Goal: Communication & Community: Share content

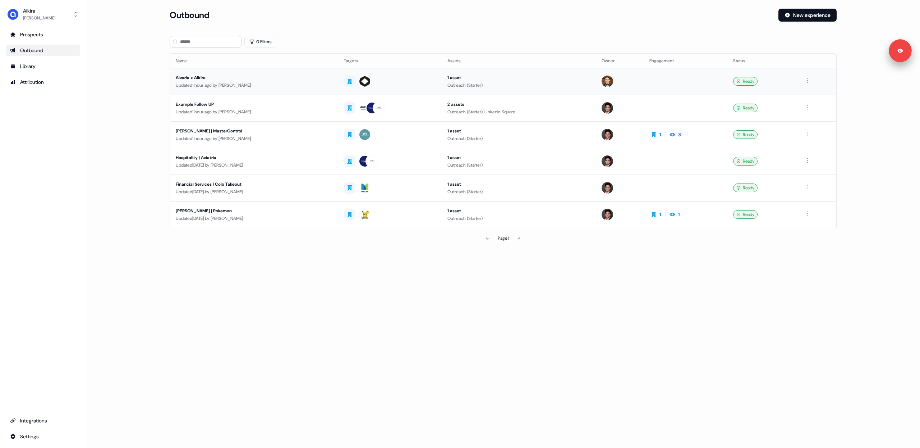
click at [243, 81] on div "Alvaria x Alkira" at bounding box center [254, 77] width 157 height 7
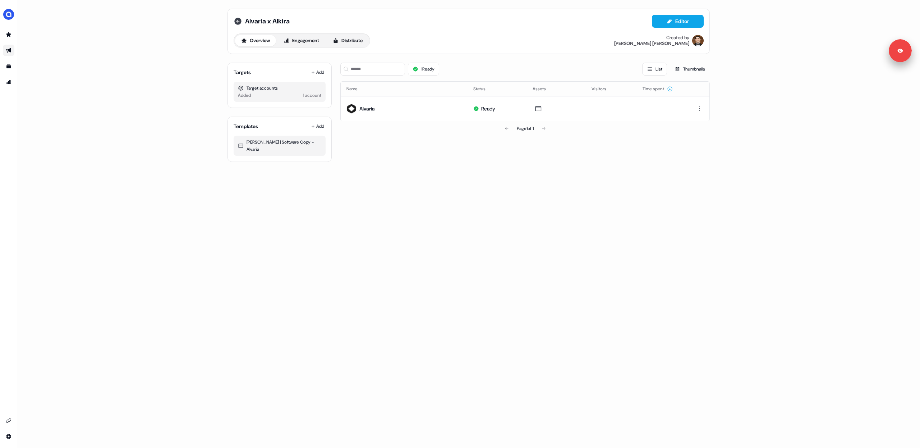
click at [238, 21] on icon at bounding box center [238, 21] width 9 height 9
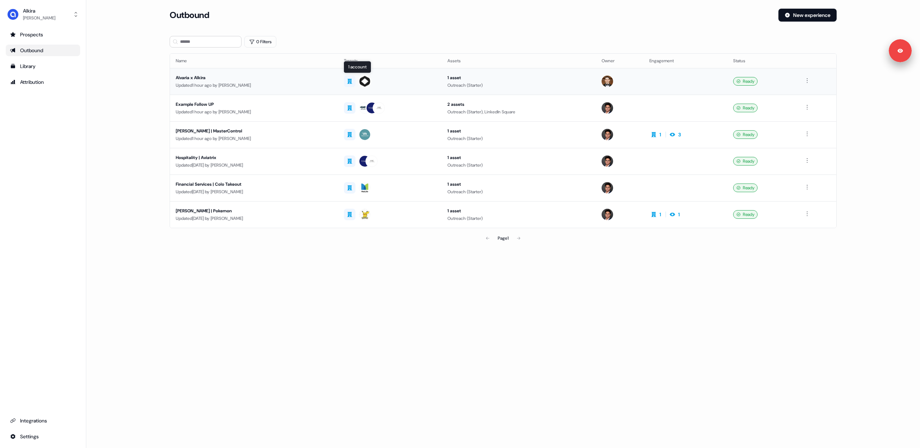
click at [420, 84] on div at bounding box center [390, 81] width 92 height 13
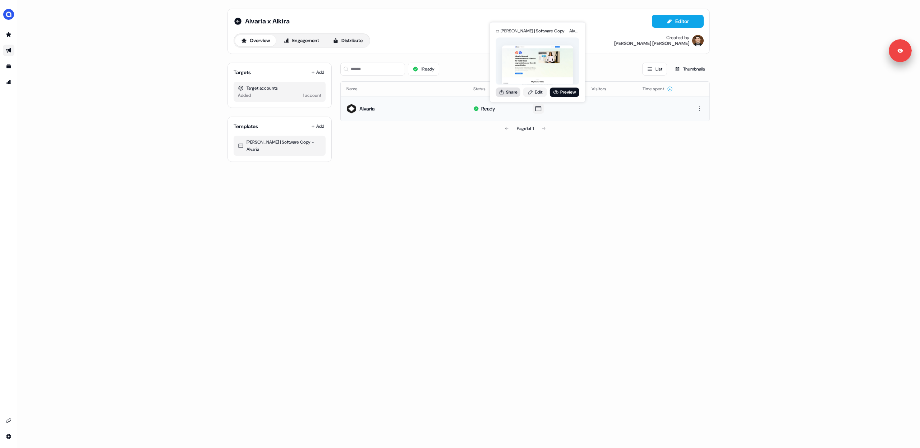
click at [505, 91] on button "Share" at bounding box center [508, 91] width 24 height 9
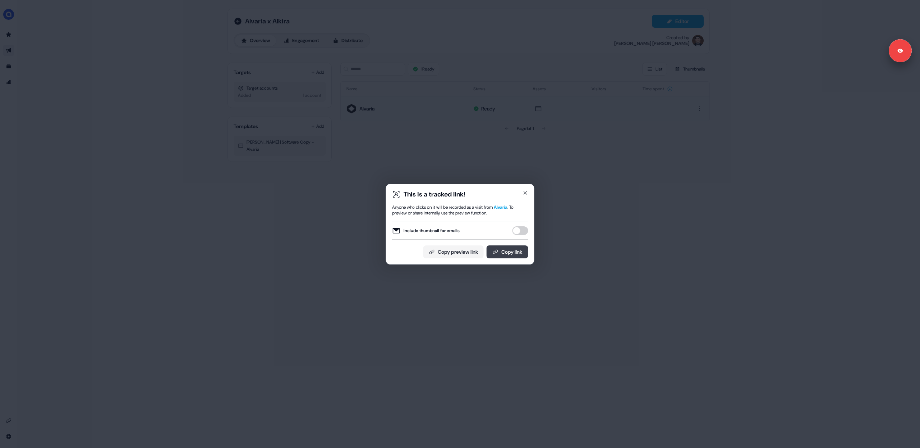
click at [502, 252] on button "Copy link" at bounding box center [508, 251] width 42 height 13
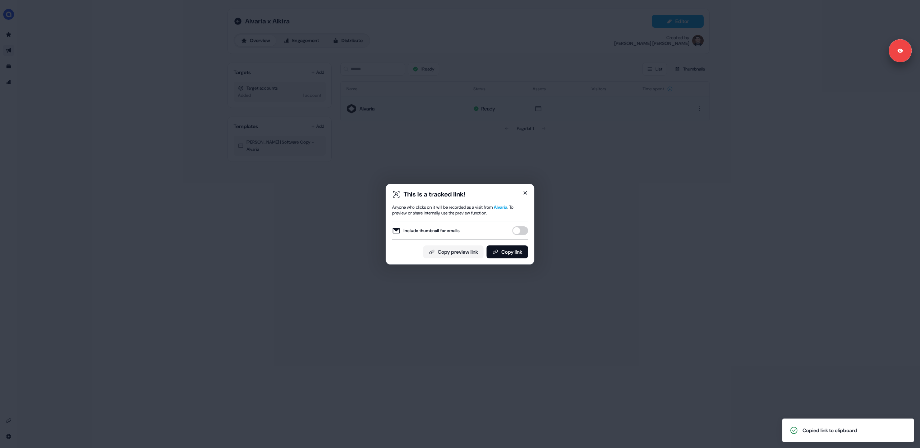
click at [525, 190] on icon "button" at bounding box center [526, 193] width 6 height 6
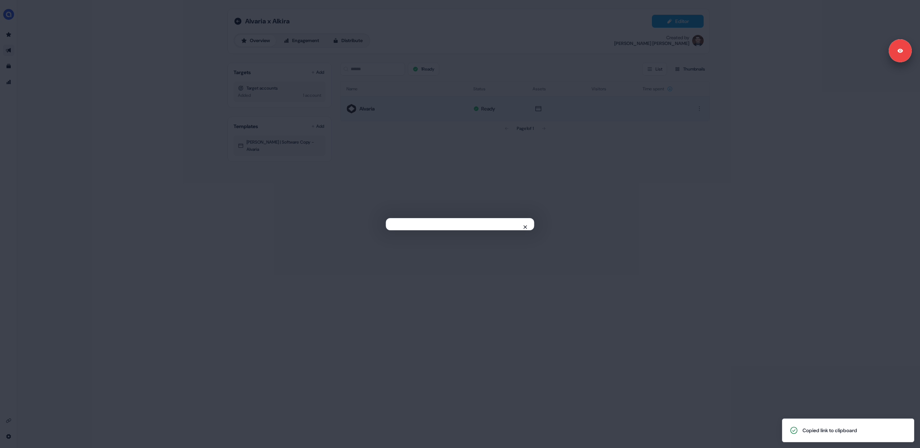
click at [525, 190] on div "Close" at bounding box center [460, 224] width 920 height 448
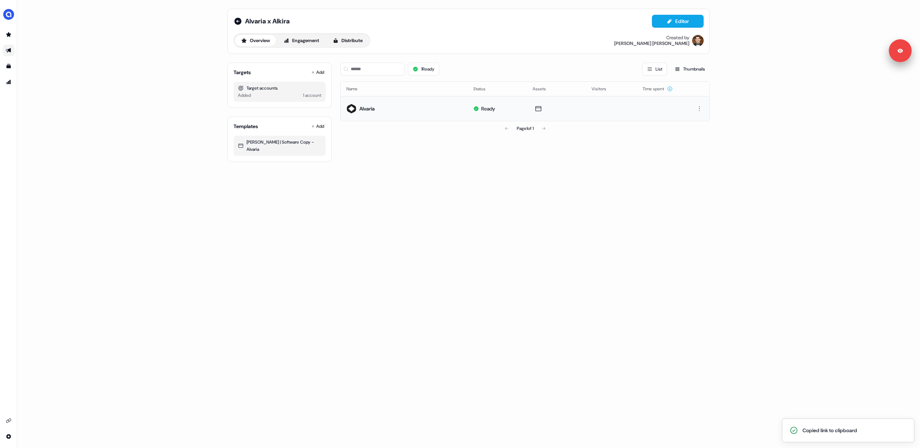
click at [458, 174] on div "Alvaria x Alkira Editor Overview Engagement Distribute Created by [PERSON_NAME]…" at bounding box center [468, 224] width 903 height 448
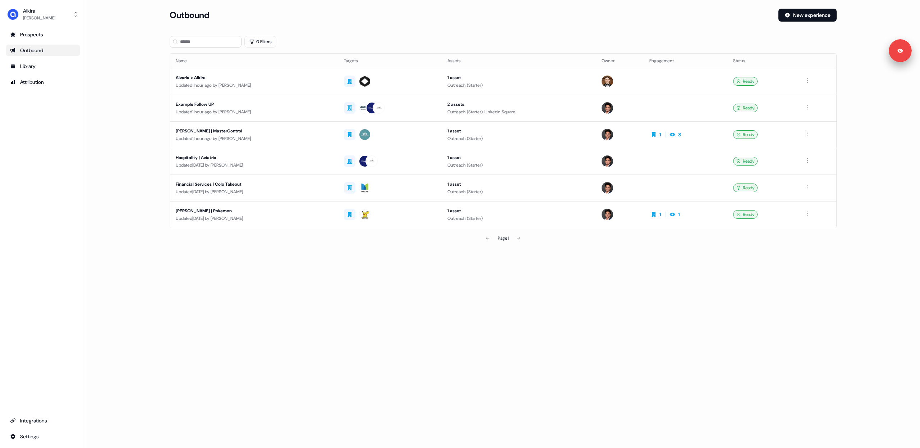
click at [321, 321] on div "Loading... Outbound New experience 0 Filters Name Targets Assets Owner Engageme…" at bounding box center [503, 224] width 834 height 448
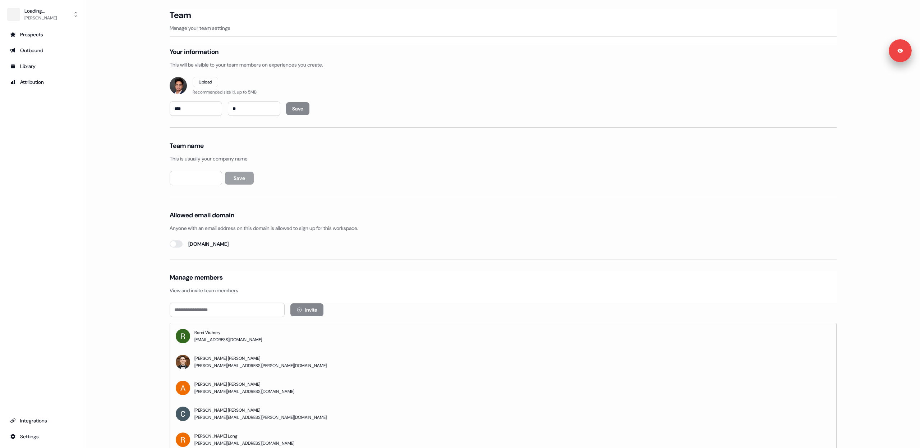
type input "**********"
